Goal: Transaction & Acquisition: Purchase product/service

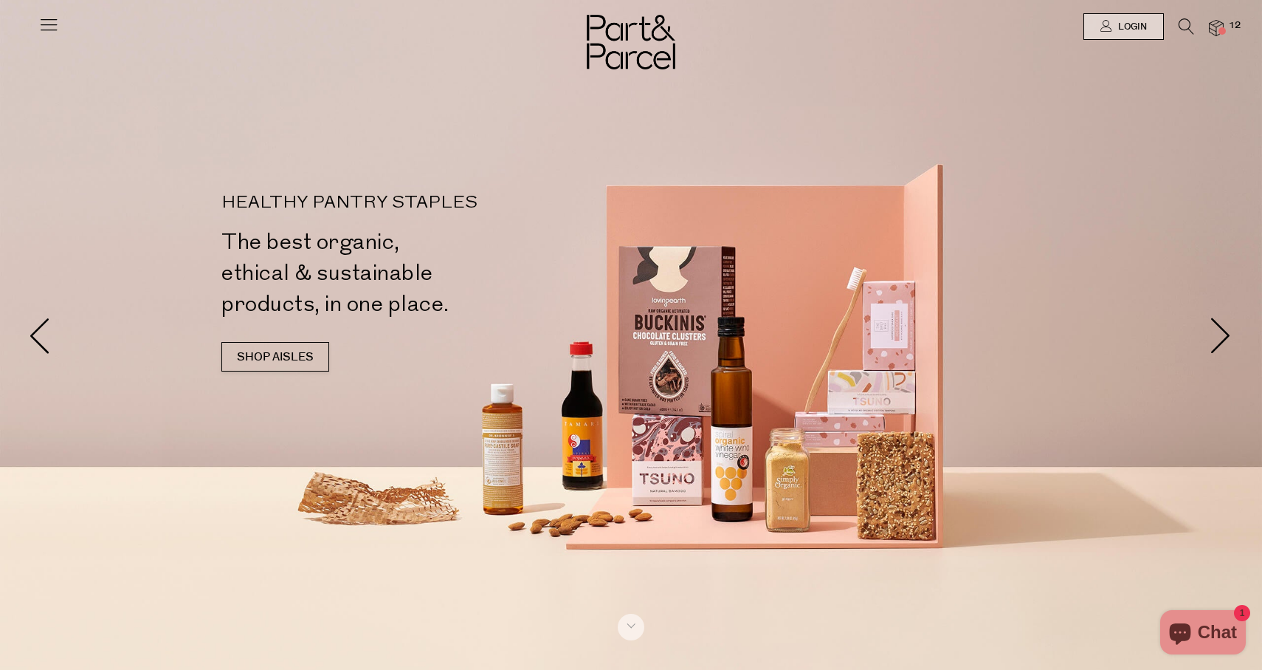
click at [1225, 28] on span "12" at bounding box center [1234, 25] width 19 height 13
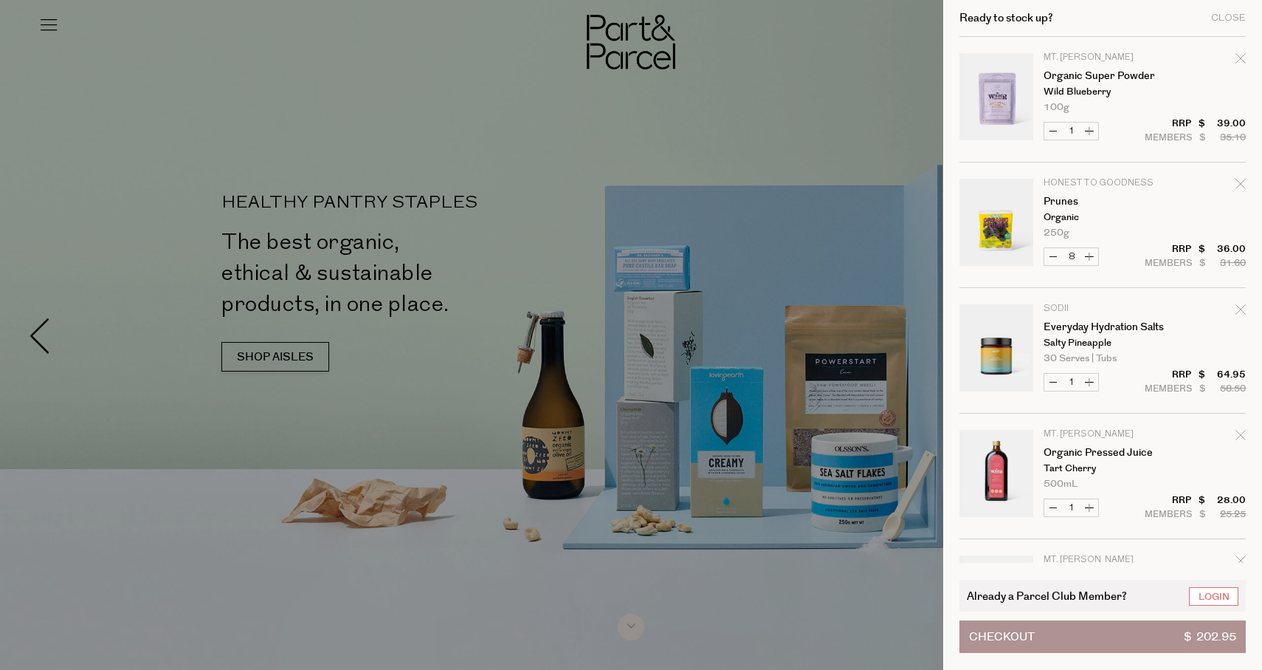
click at [774, 145] on div at bounding box center [631, 335] width 1262 height 670
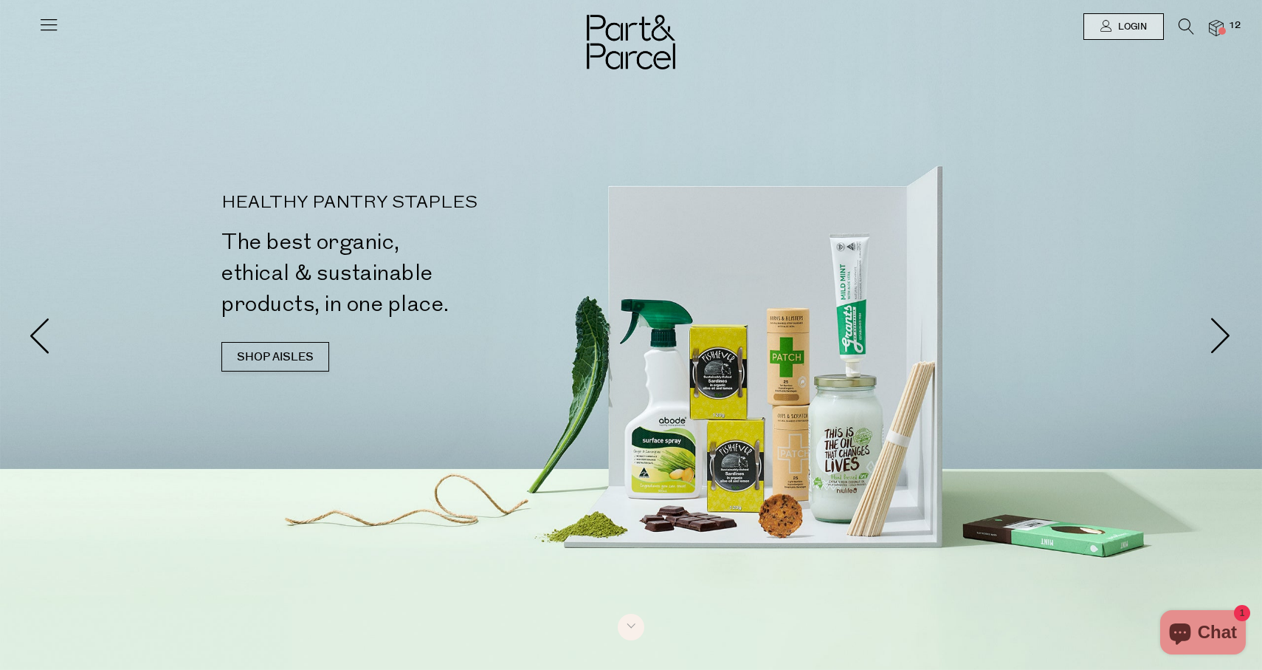
click at [1189, 32] on icon at bounding box center [1187, 26] width 16 height 16
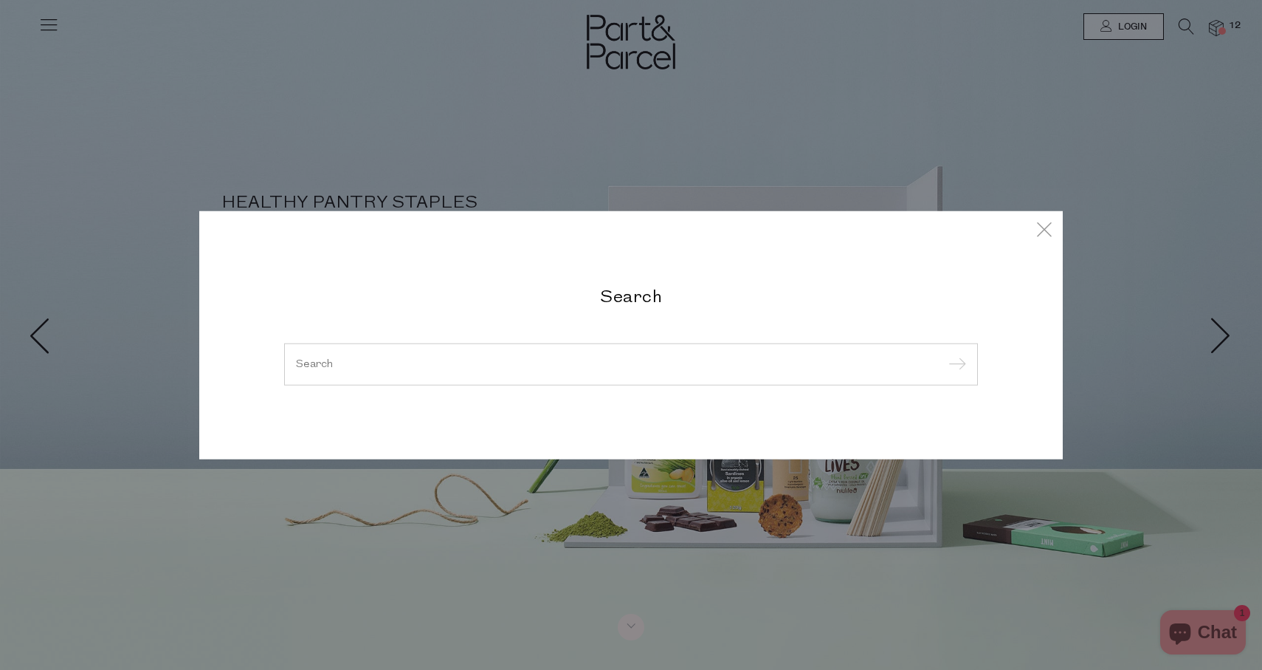
click at [622, 352] on div at bounding box center [631, 364] width 694 height 43
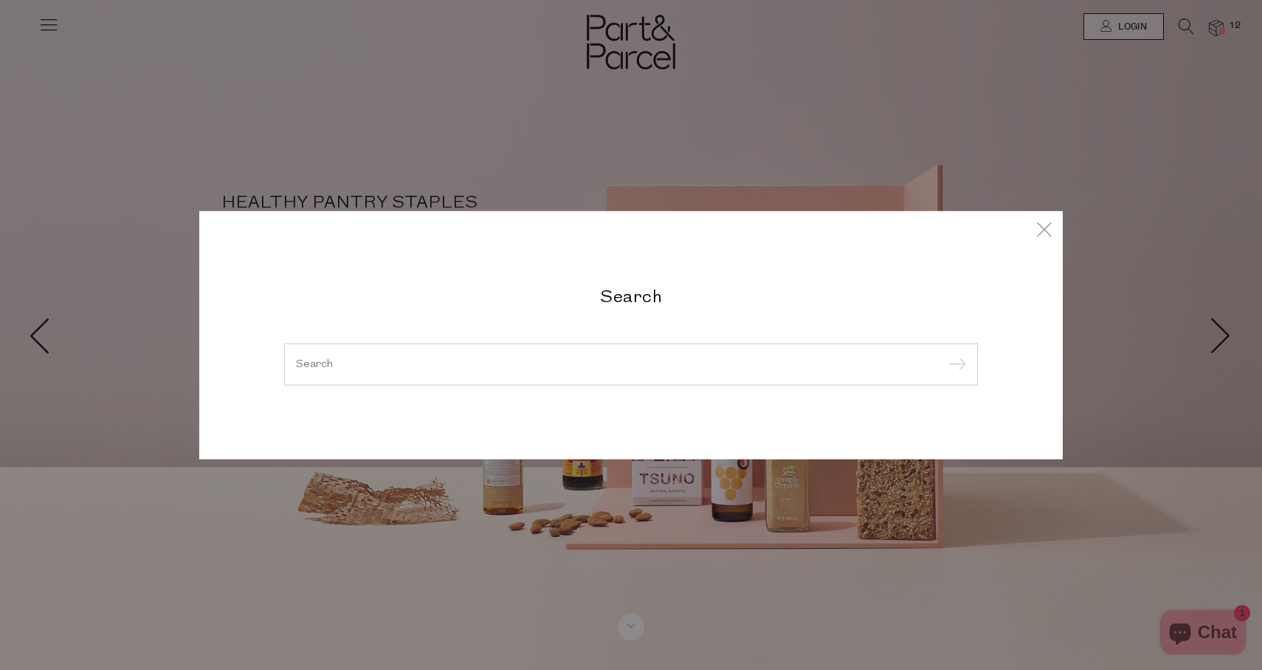
click at [516, 362] on input "search" at bounding box center [631, 363] width 670 height 11
type input "s"
type input "e"
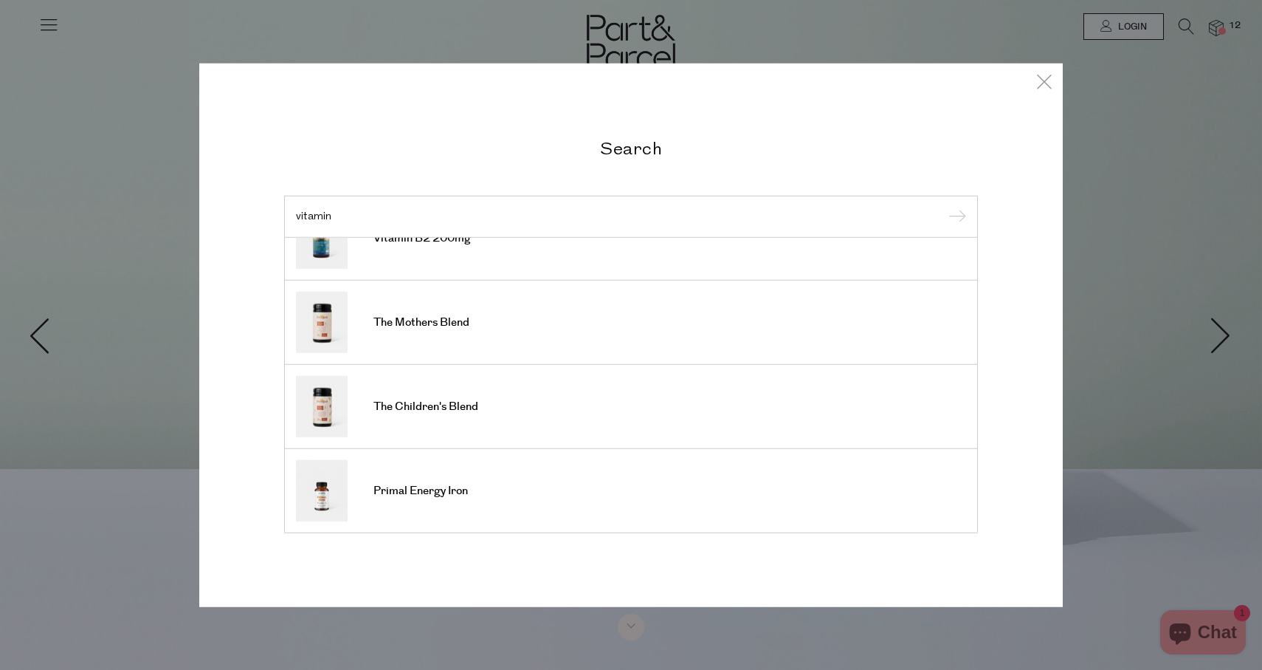
scroll to position [546, 0]
click at [111, 213] on div "Search vitamin Liposomal Vitamin C Vitamin D3 + K2 + CoQ10 Liposomal Vitamin C …" at bounding box center [631, 335] width 1262 height 670
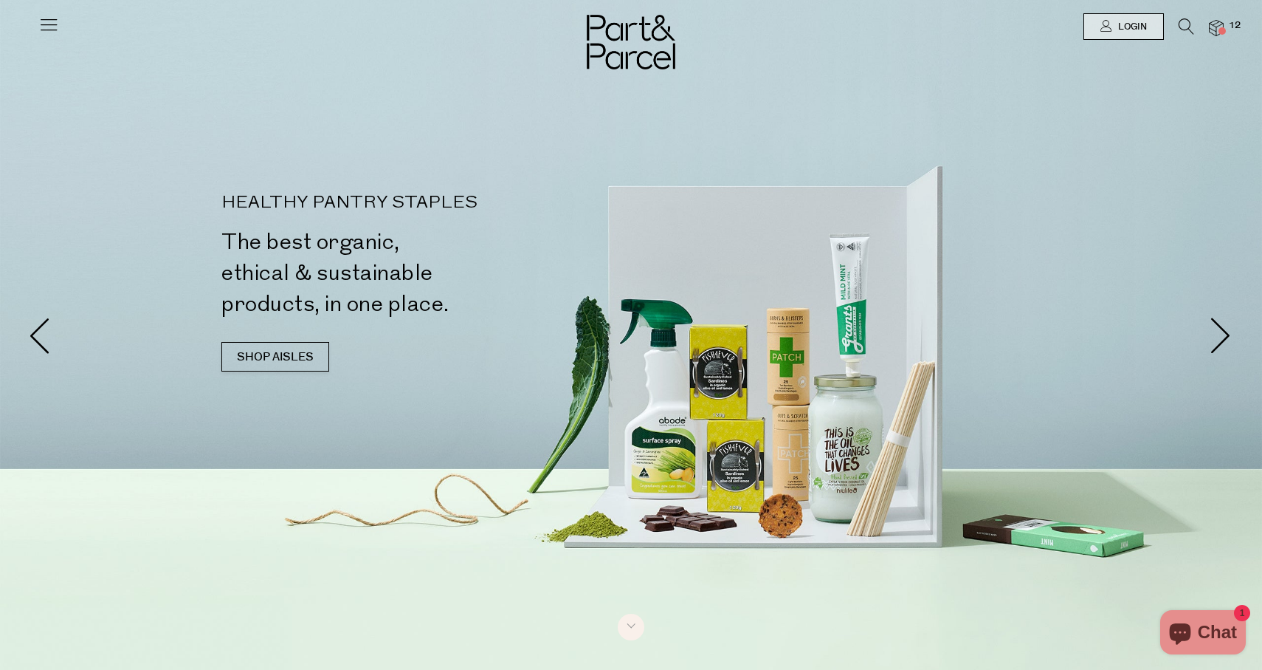
click at [332, 0] on div at bounding box center [631, 26] width 1262 height 53
click at [1189, 31] on icon at bounding box center [1187, 26] width 16 height 16
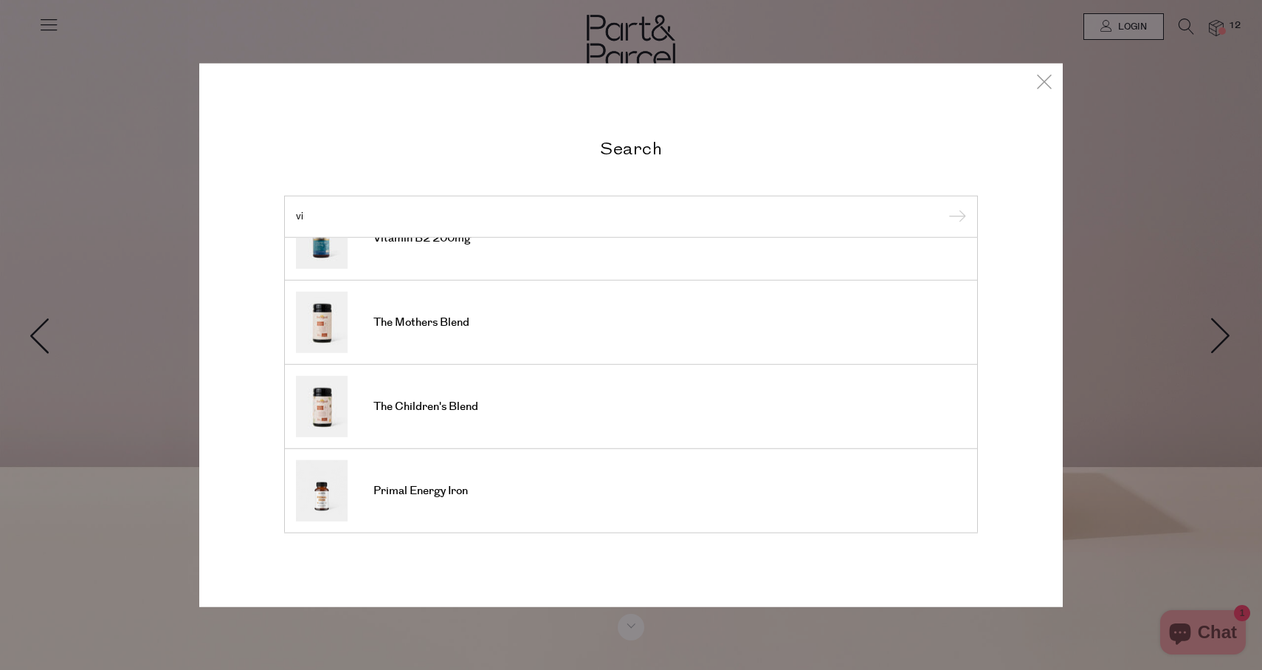
type input "v"
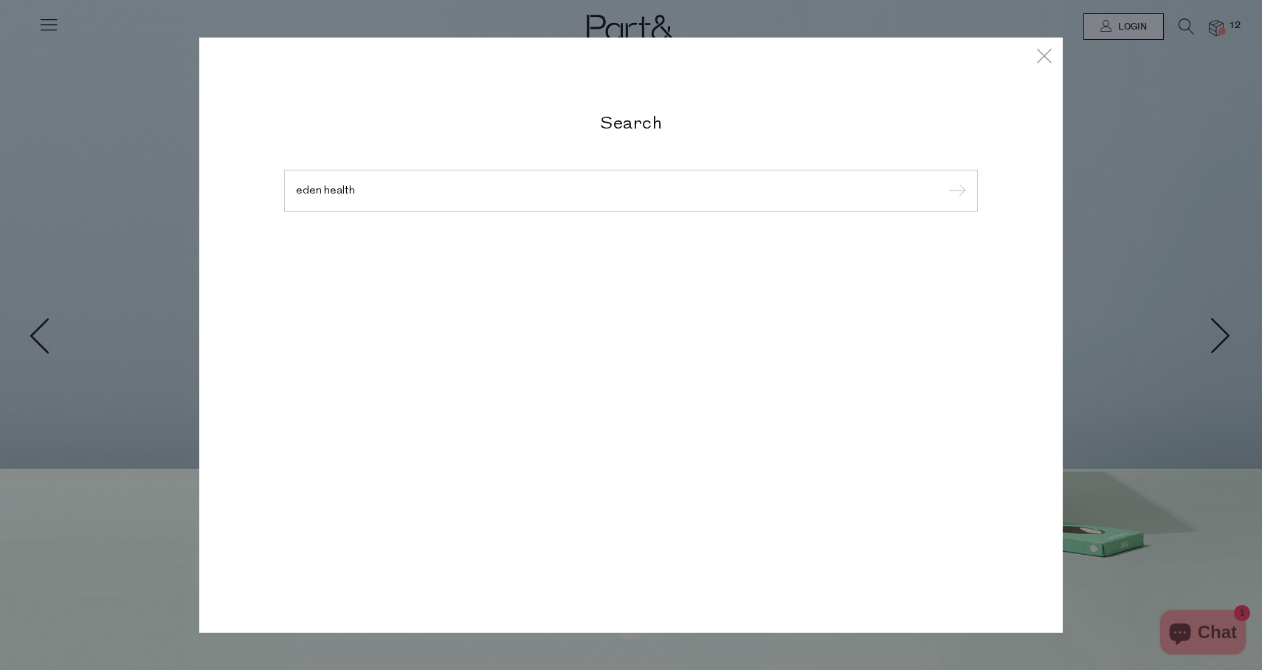
type input "eden health"
click at [955, 191] on input "submit" at bounding box center [955, 191] width 22 height 22
